Goal: Obtain resource: Obtain resource

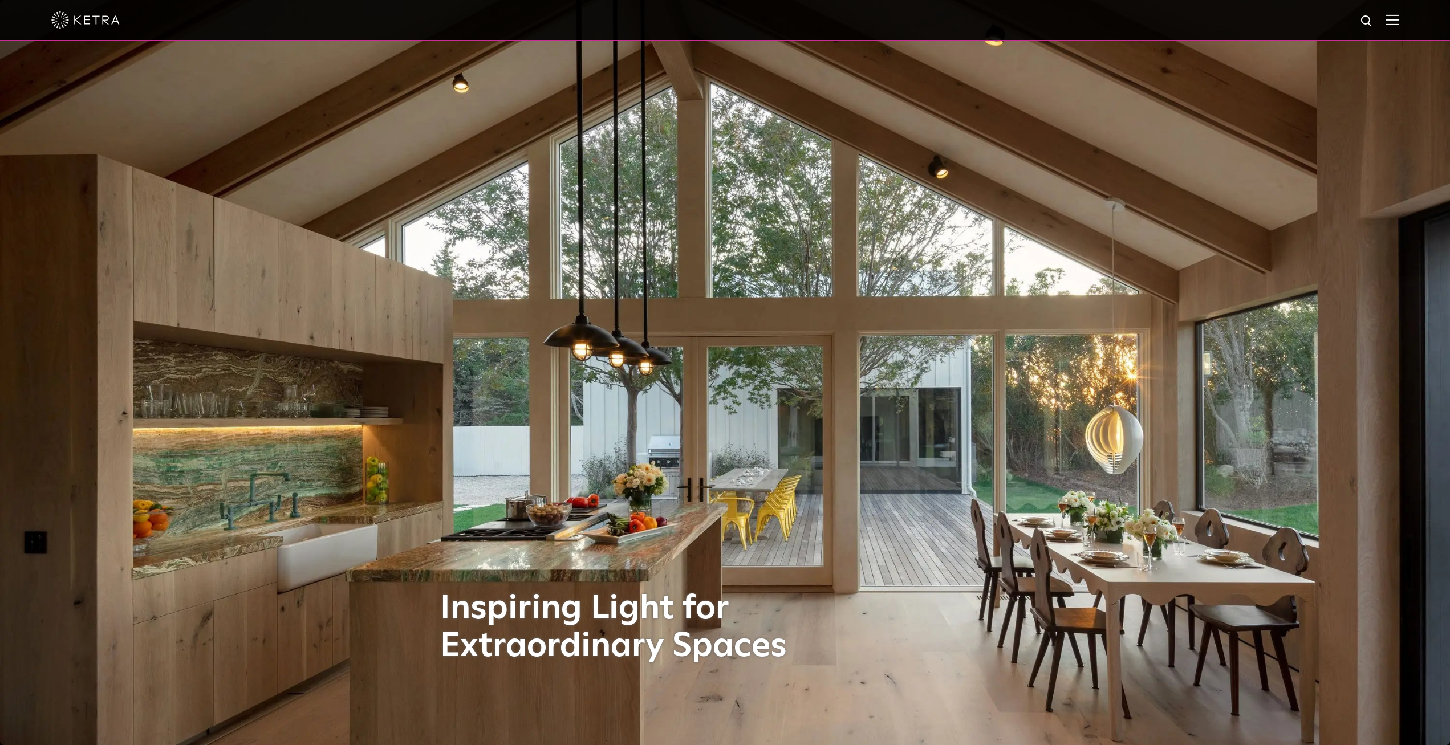
click at [1399, 18] on img at bounding box center [1392, 19] width 13 height 11
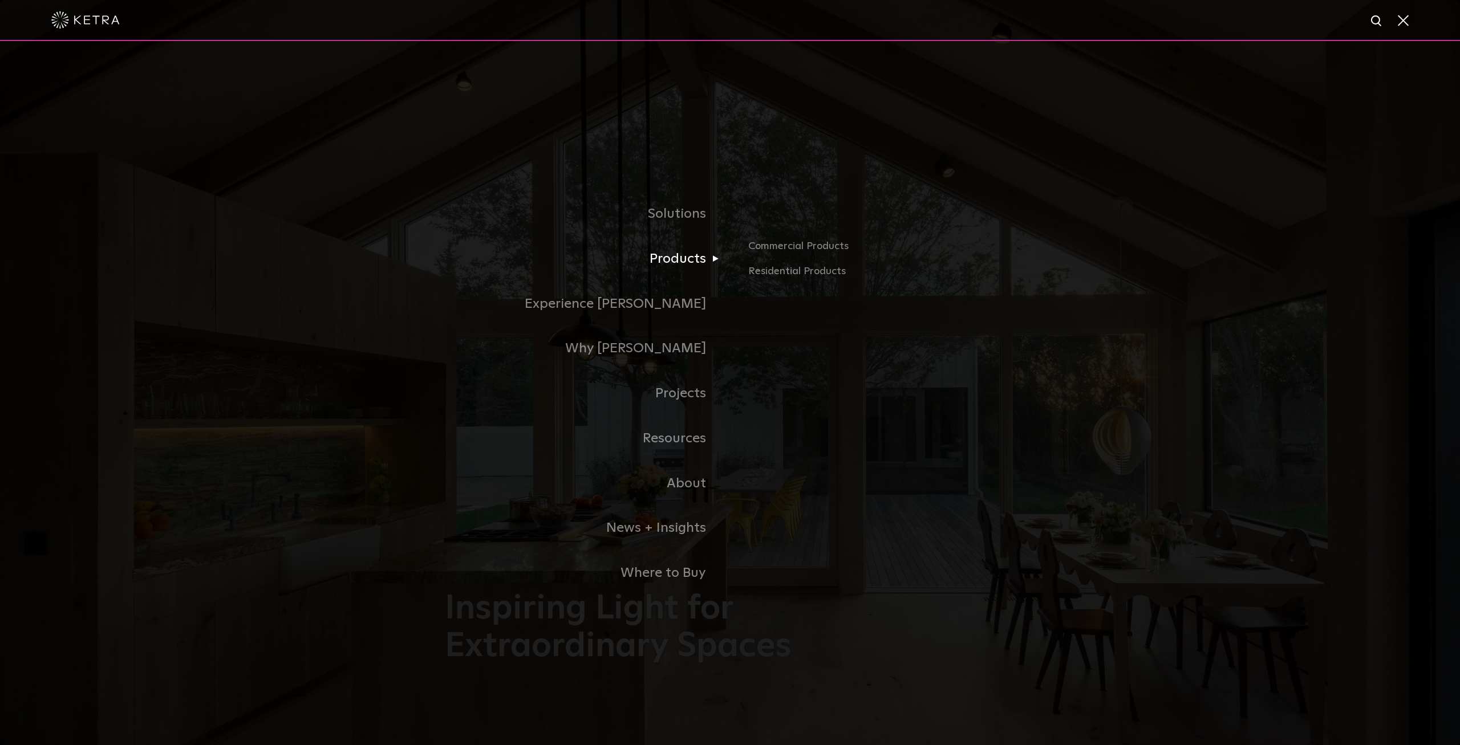
click at [672, 261] on link "Products" at bounding box center [587, 259] width 285 height 45
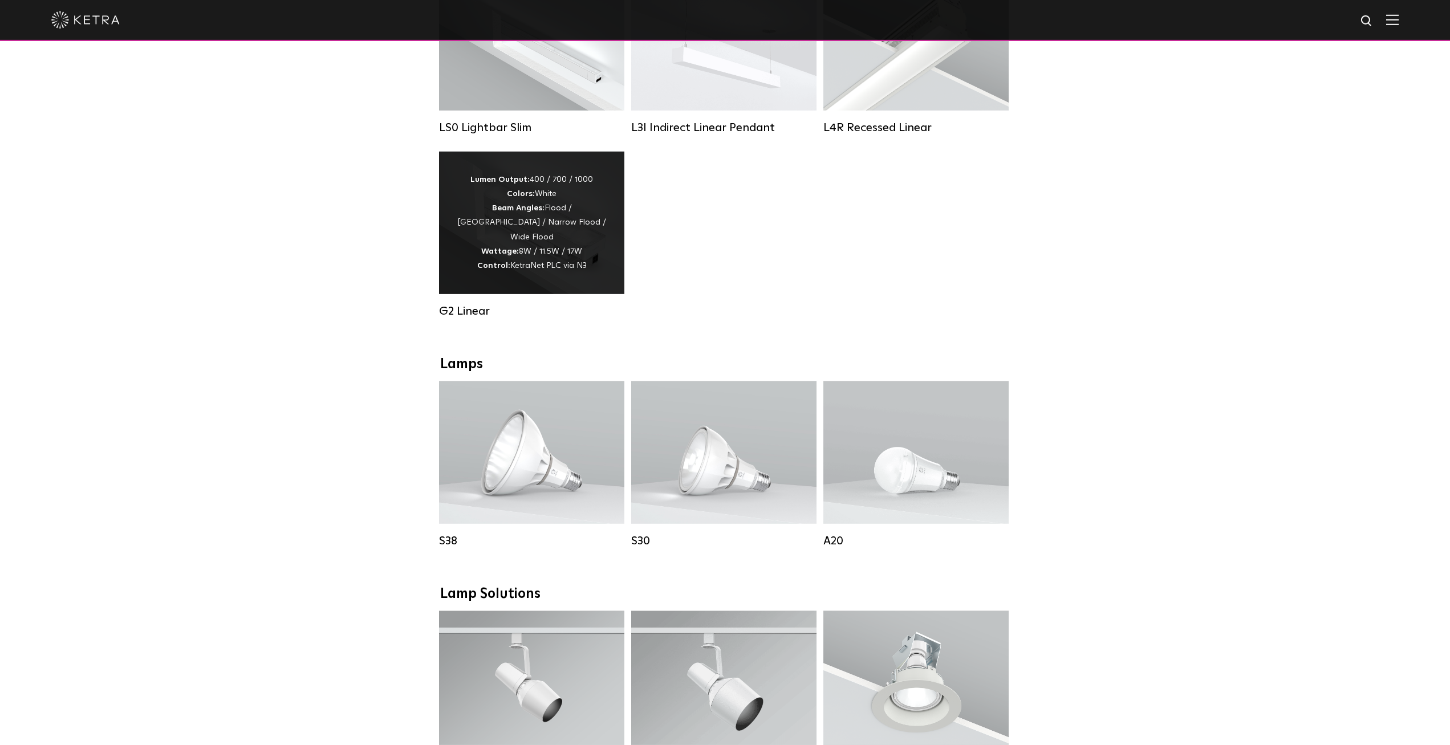
scroll to position [291, 0]
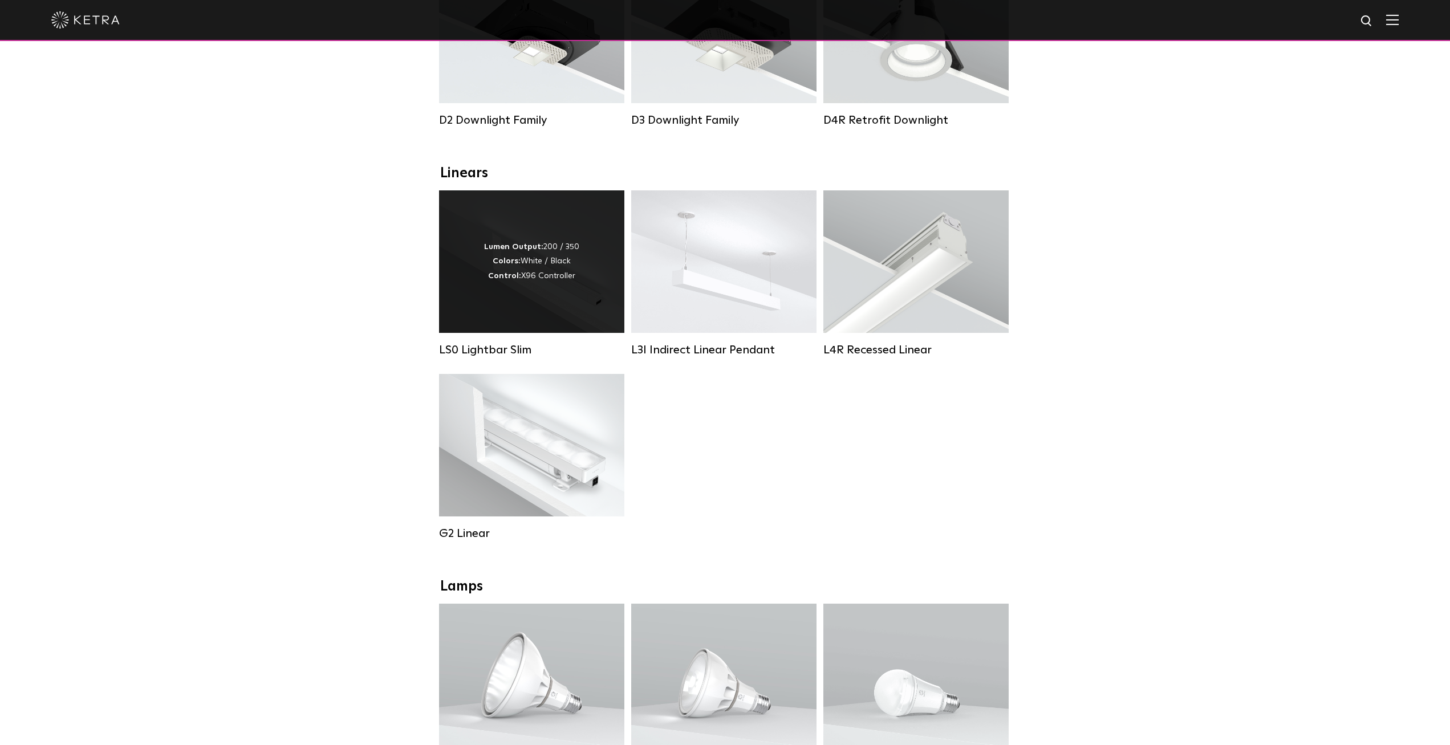
click at [572, 283] on div "Lumen Output: 200 / 350 Colors: White / Black Control: X96 Controller" at bounding box center [531, 261] width 95 height 43
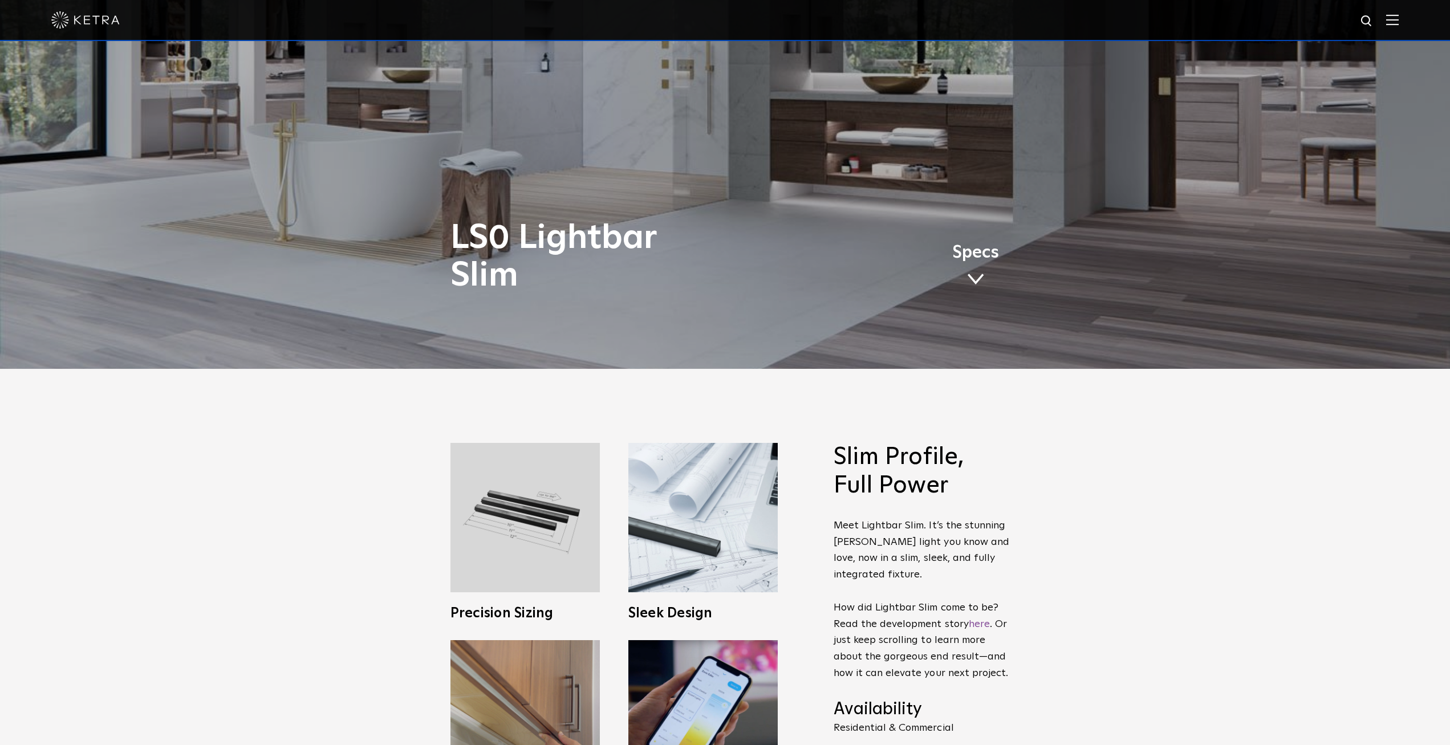
scroll to position [349, 0]
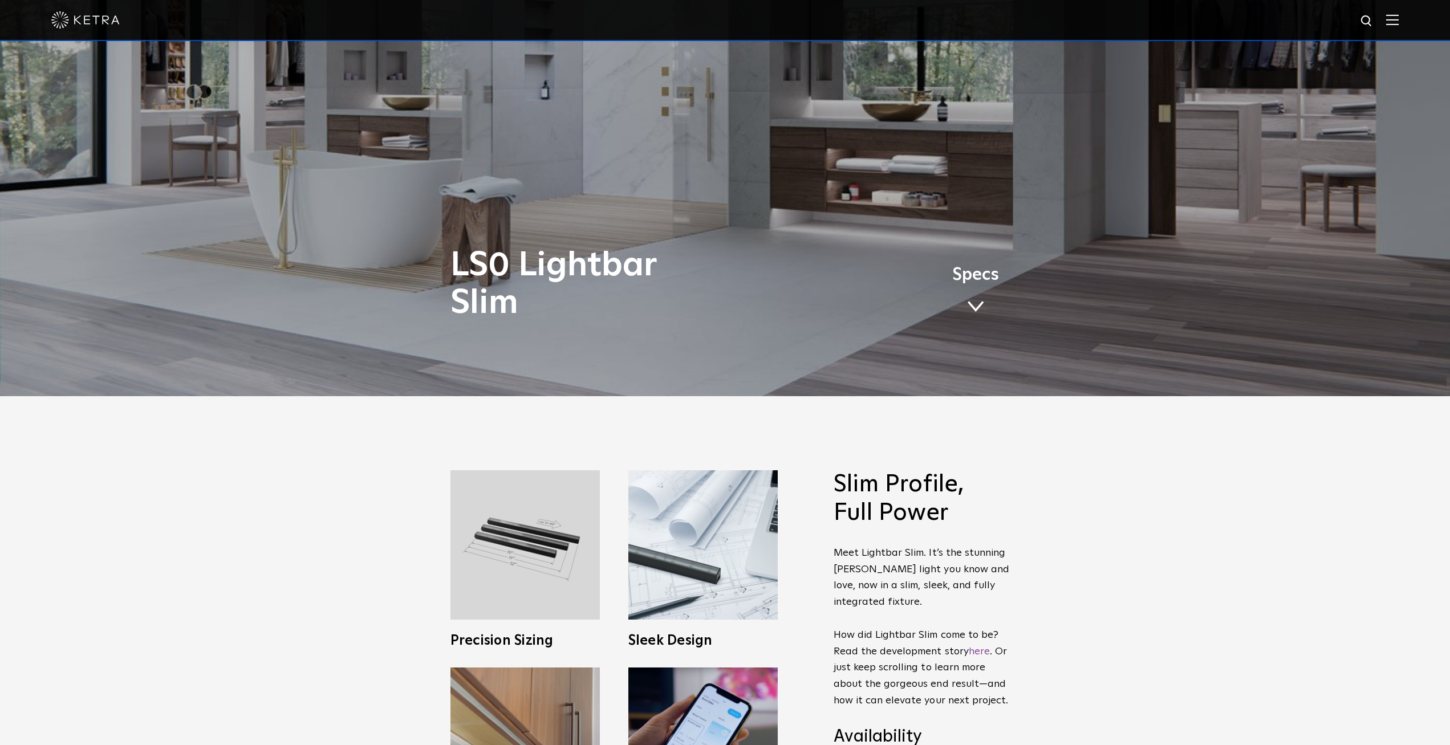
click at [971, 306] on span at bounding box center [975, 307] width 17 height 13
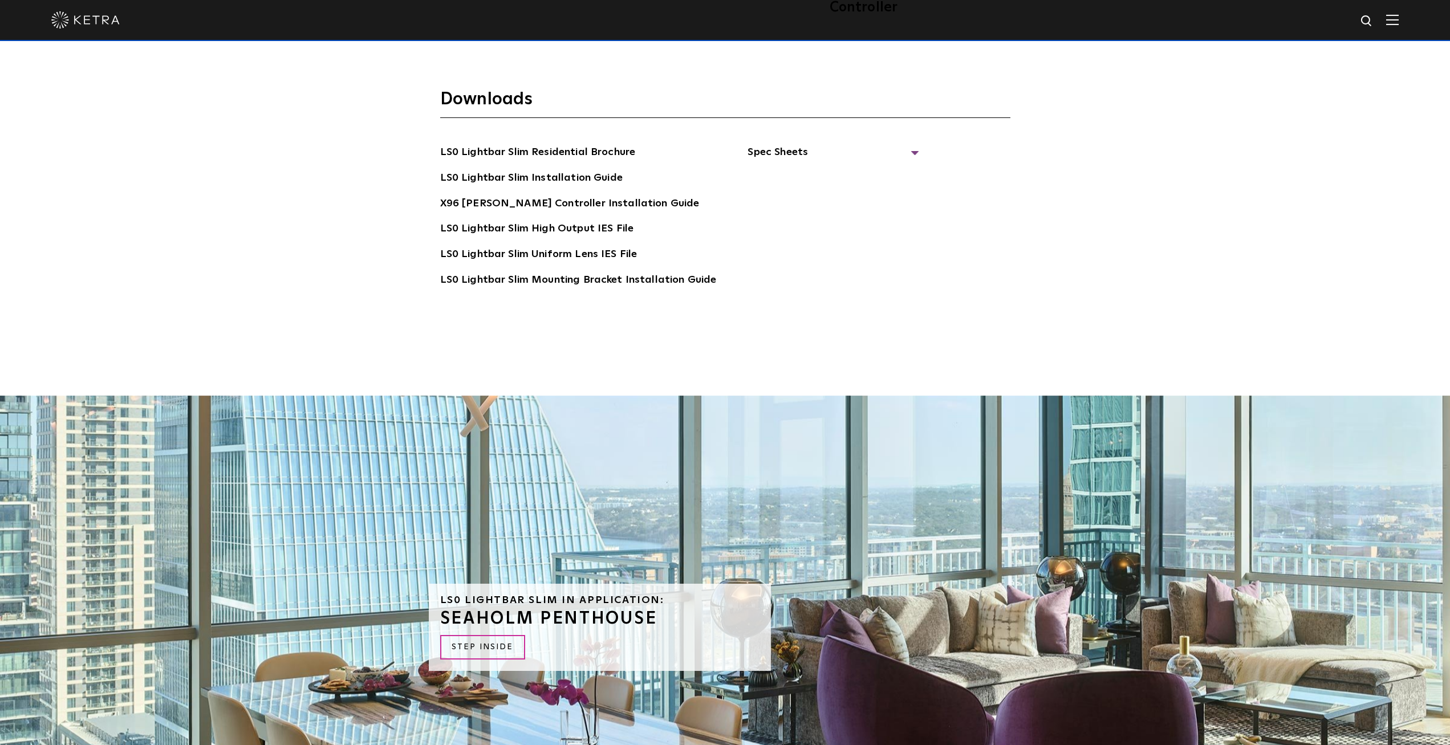
scroll to position [2991, 0]
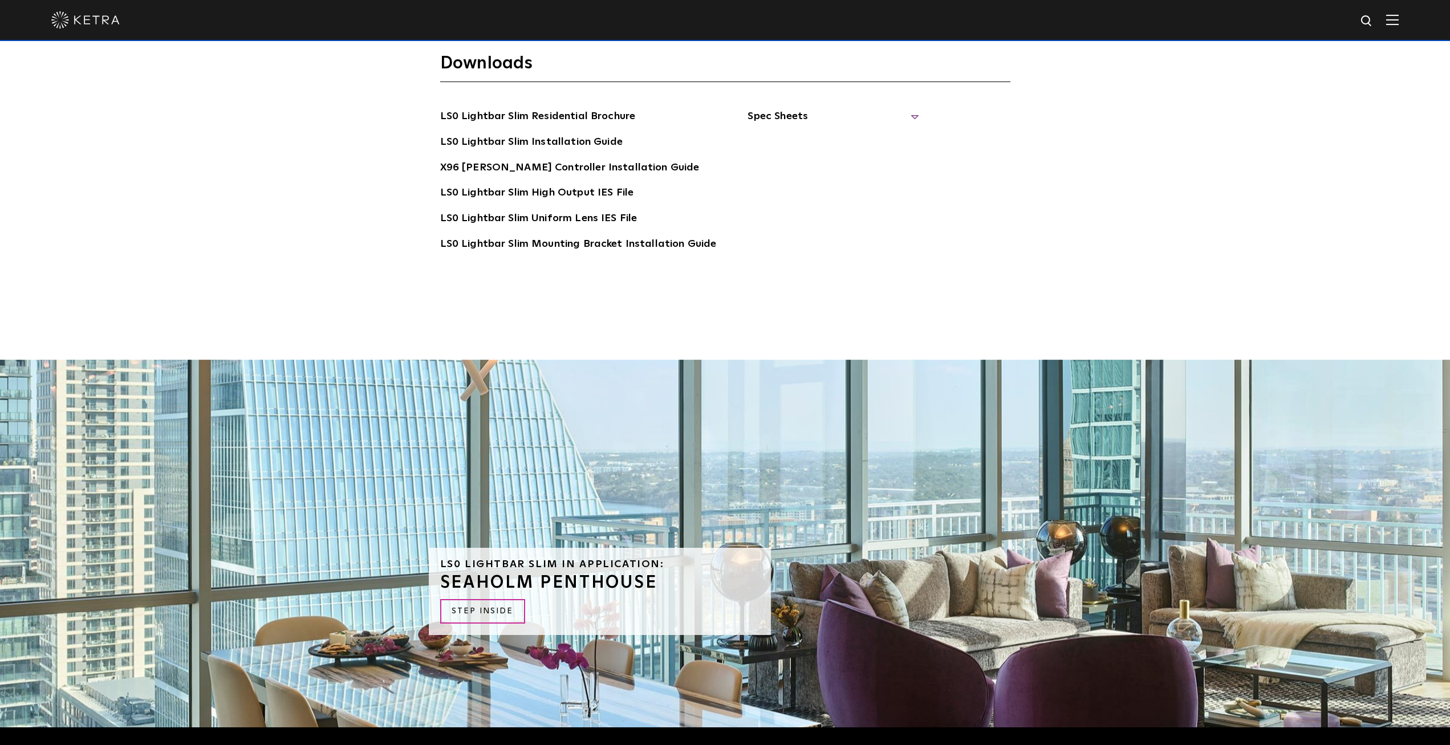
click at [760, 108] on span "Spec Sheets" at bounding box center [833, 120] width 171 height 25
click at [773, 133] on link "LS0 Lightbar Slim Spec Sheet" at bounding box center [835, 142] width 147 height 18
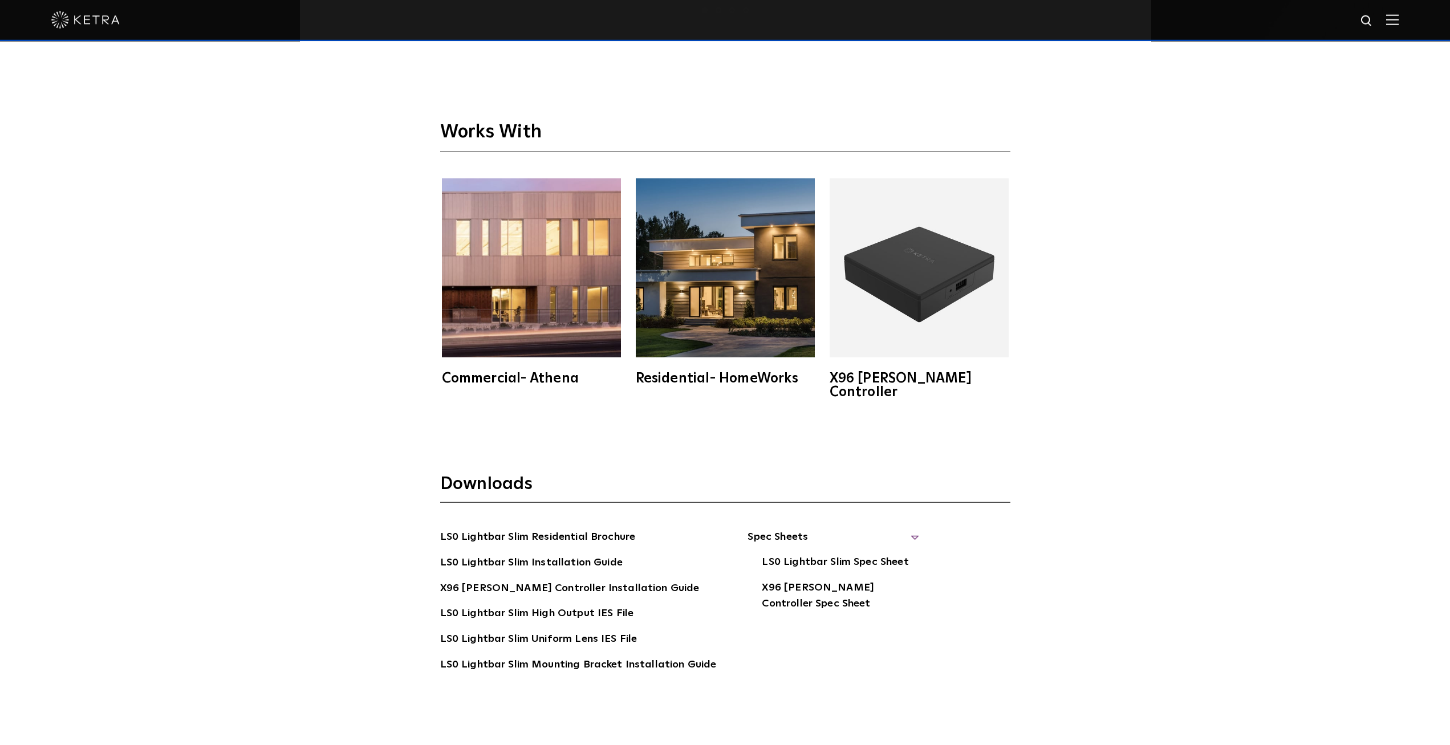
scroll to position [2525, 0]
